Goal: Transaction & Acquisition: Purchase product/service

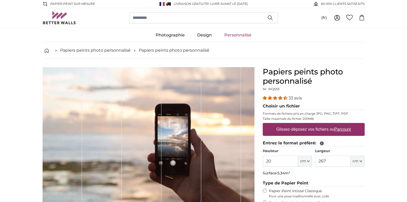
type input "2"
type input "100"
click at [335, 161] on input "267" at bounding box center [332, 160] width 35 height 11
type input "2"
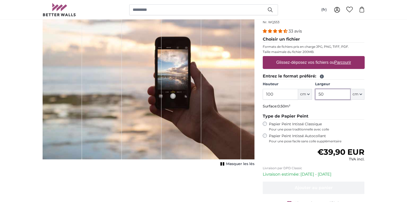
scroll to position [26, 0]
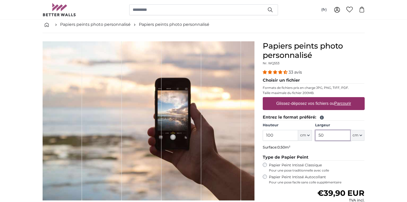
type input "50"
click at [364, 157] on legend "Type de Papier Peint" at bounding box center [313, 157] width 102 height 6
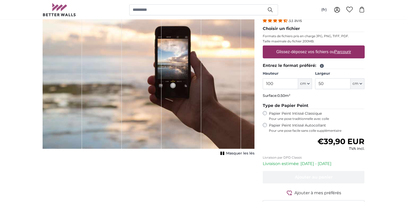
scroll to position [0, 0]
